Goal: Information Seeking & Learning: Learn about a topic

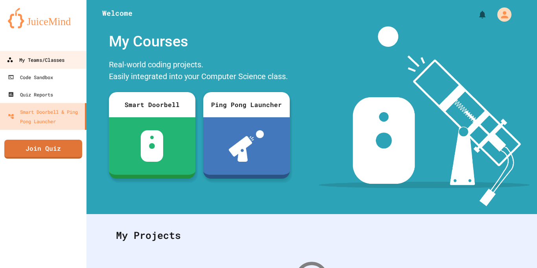
click at [63, 62] on div "My Teams/Classes" at bounding box center [36, 60] width 58 height 10
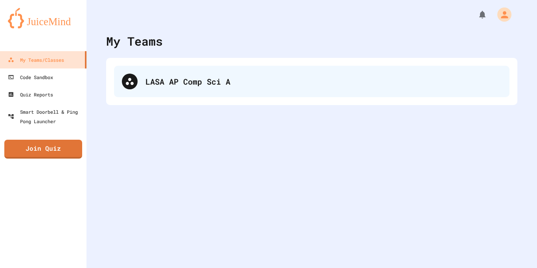
click at [170, 83] on div "LASA AP Comp Sci A" at bounding box center [323, 81] width 356 height 12
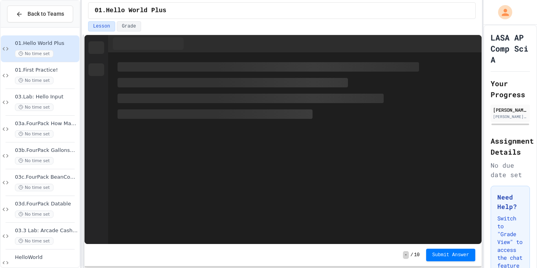
scroll to position [17, 0]
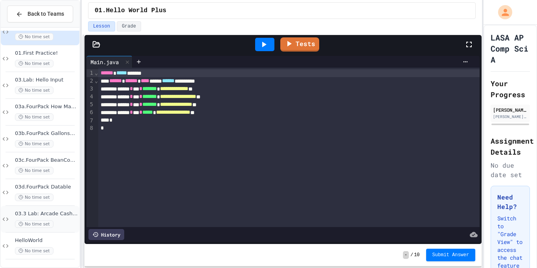
click at [53, 218] on div "03.3 Lab: Arcade Cashier No time set" at bounding box center [46, 218] width 63 height 17
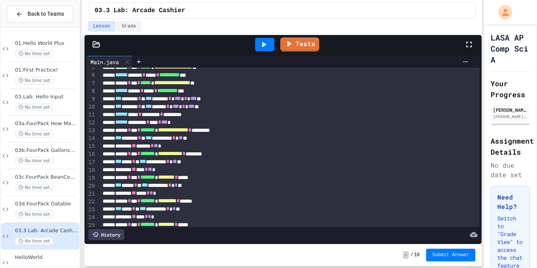
scroll to position [39, 0]
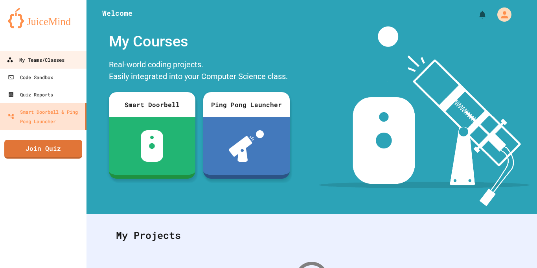
click at [35, 60] on div "My Teams/Classes" at bounding box center [36, 60] width 58 height 10
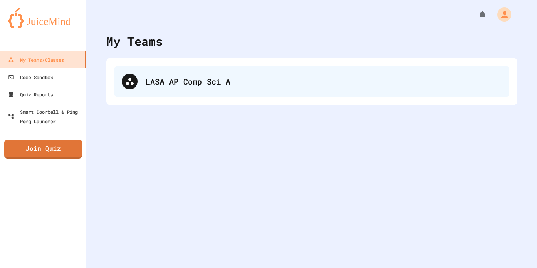
click at [194, 95] on div "LASA AP Comp Sci A" at bounding box center [311, 81] width 395 height 31
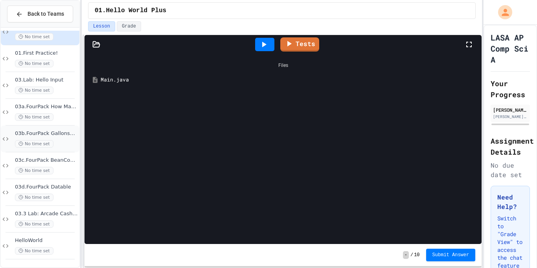
scroll to position [16, 0]
click at [61, 220] on div "03.3 Lab: Arcade Cashier No time set" at bounding box center [46, 219] width 63 height 17
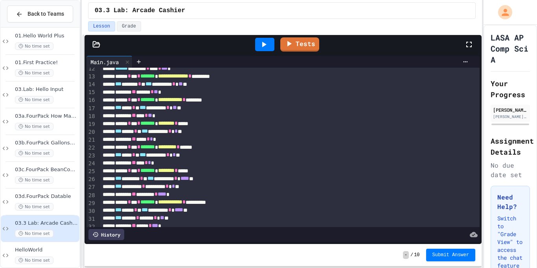
scroll to position [93, 0]
